Goal: Find specific page/section: Find specific page/section

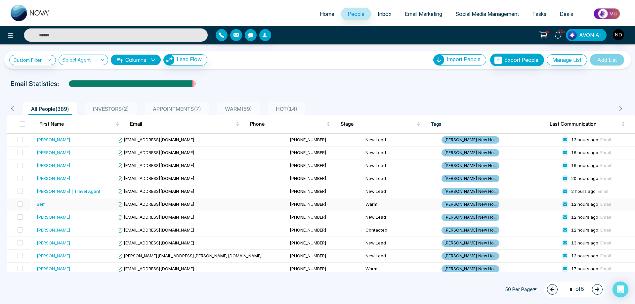
click at [49, 206] on div "Seif" at bounding box center [76, 204] width 79 height 7
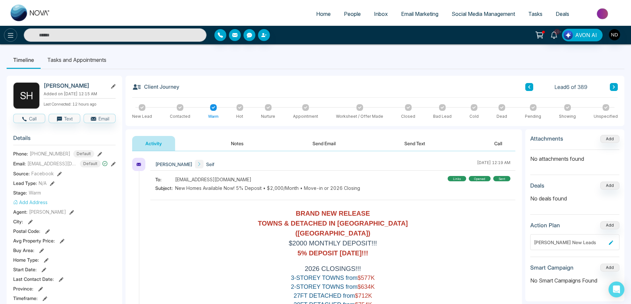
click at [9, 36] on icon at bounding box center [11, 35] width 8 height 8
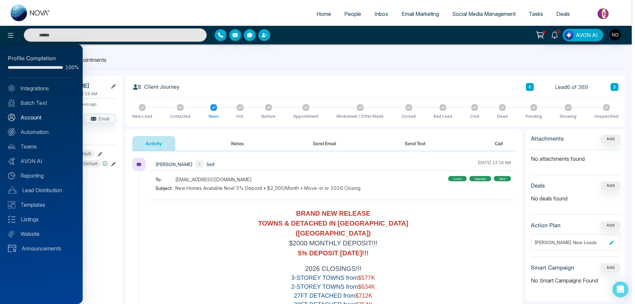
click at [33, 119] on link "Account" at bounding box center [41, 117] width 67 height 8
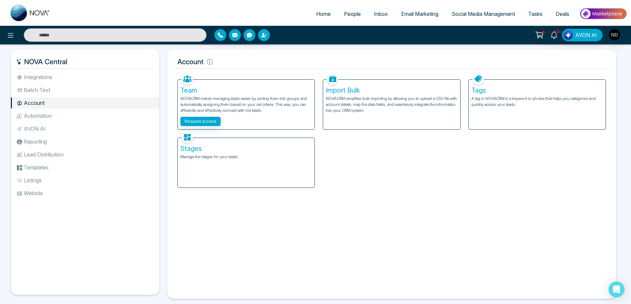
click at [218, 163] on div "Stages Manage the stages for your leads." at bounding box center [246, 163] width 137 height 50
